Goal: Navigation & Orientation: Find specific page/section

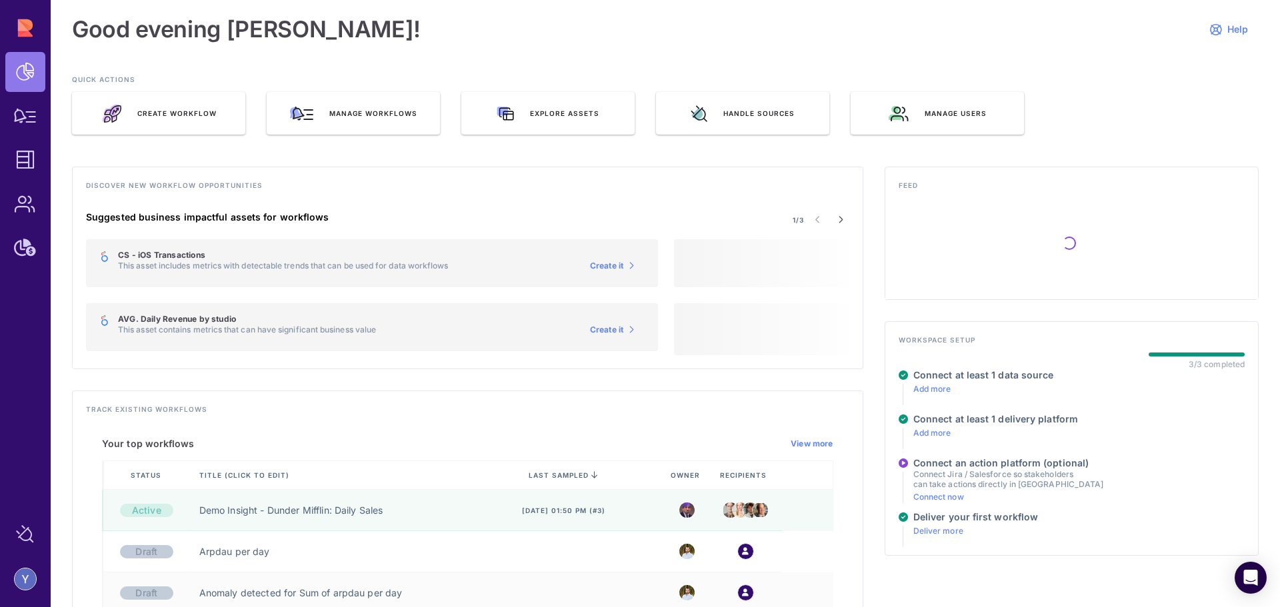
scroll to position [73, 0]
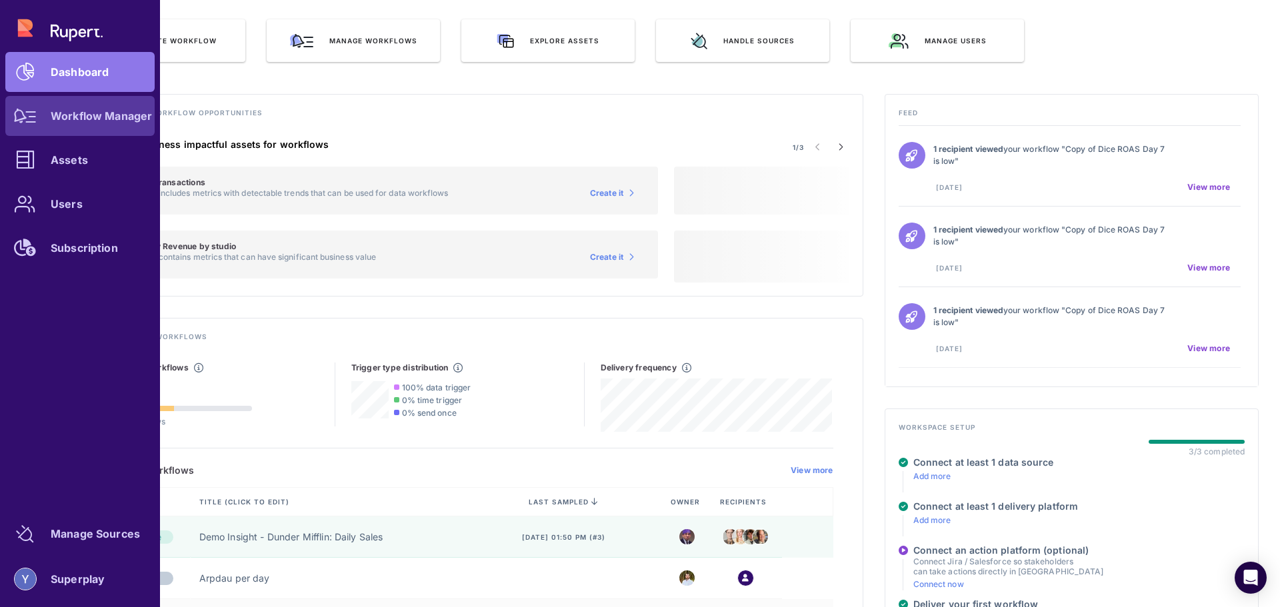
click at [57, 123] on link "Workflow Manager" at bounding box center [79, 116] width 149 height 40
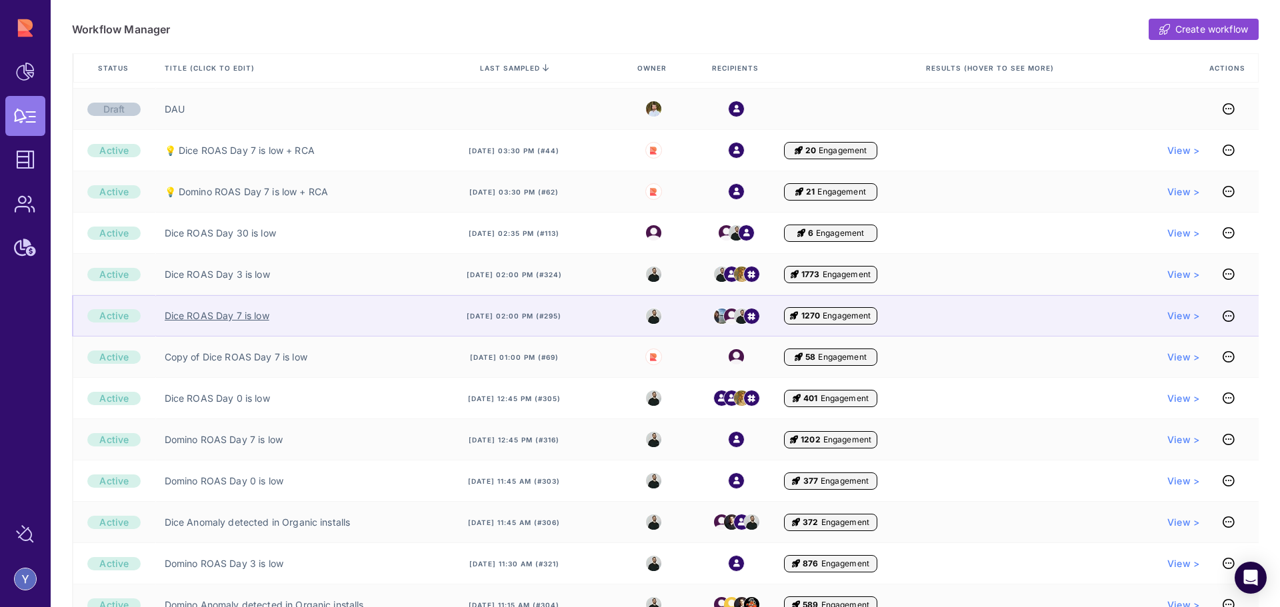
scroll to position [362, 0]
